Goal: Navigation & Orientation: Go to known website

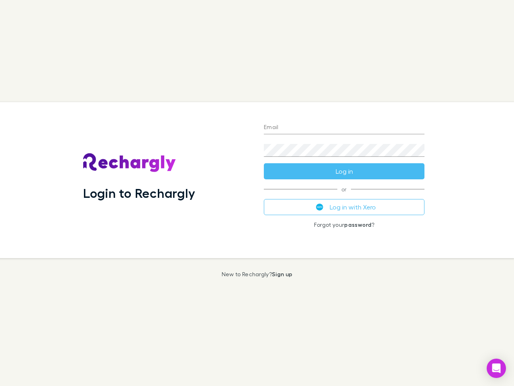
click at [257, 193] on div "Login to Rechargly" at bounding box center [167, 180] width 181 height 156
click at [344, 128] on input "Email" at bounding box center [344, 127] width 161 height 13
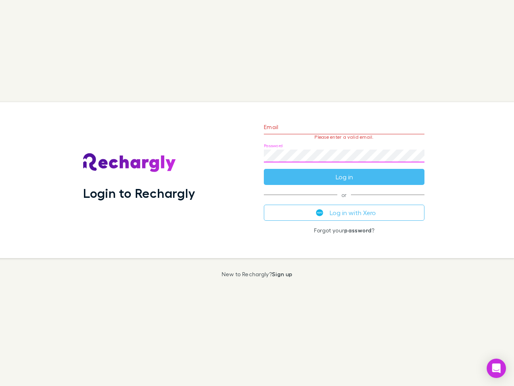
click at [344, 171] on form "Email Please enter a valid email. Password Log in" at bounding box center [344, 150] width 161 height 70
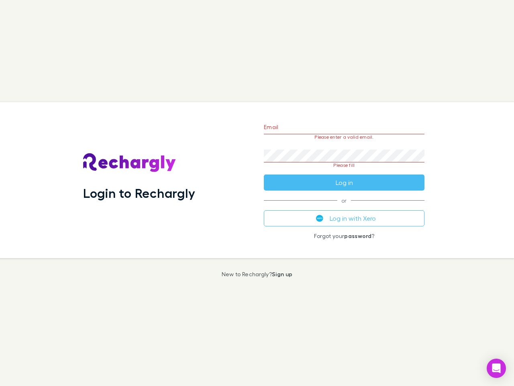
click at [344, 207] on div "Email Please enter a valid email. Password Please fill Log in or Log in with Xe…" at bounding box center [344, 180] width 174 height 156
click at [496, 368] on icon "Open Intercom Messenger" at bounding box center [496, 368] width 8 height 10
